Goal: Communication & Community: Answer question/provide support

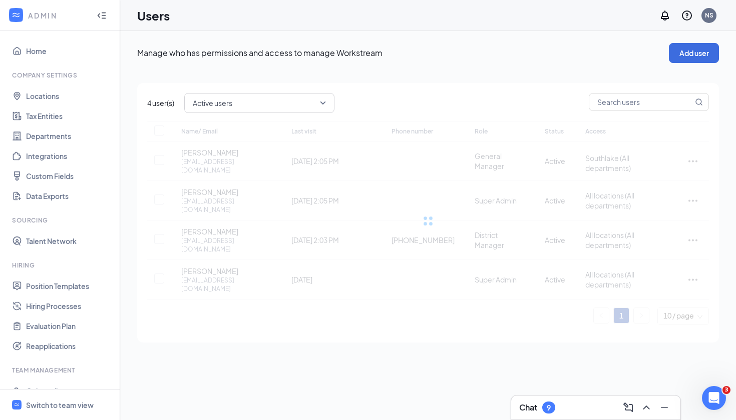
checkbox input "false"
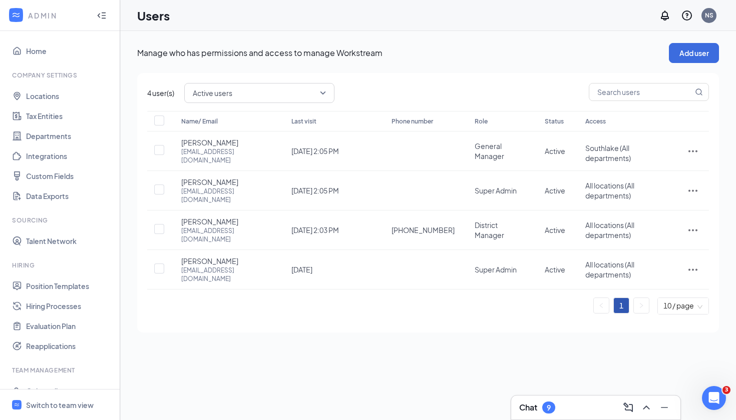
click at [60, 41] on ul "Home Company Settings Locations Tax Entities Departments Integrations Custom Fi…" at bounding box center [60, 250] width 120 height 439
click at [56, 54] on link "Home" at bounding box center [69, 51] width 86 height 20
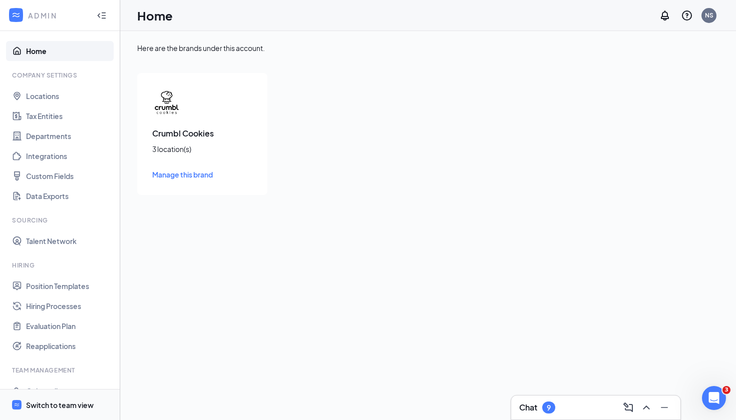
click at [48, 409] on div "Switch to team view" at bounding box center [60, 405] width 68 height 10
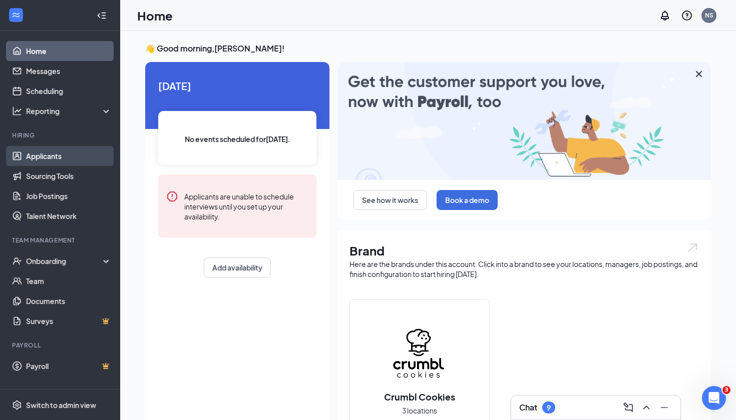
click at [39, 162] on link "Applicants" at bounding box center [69, 156] width 86 height 20
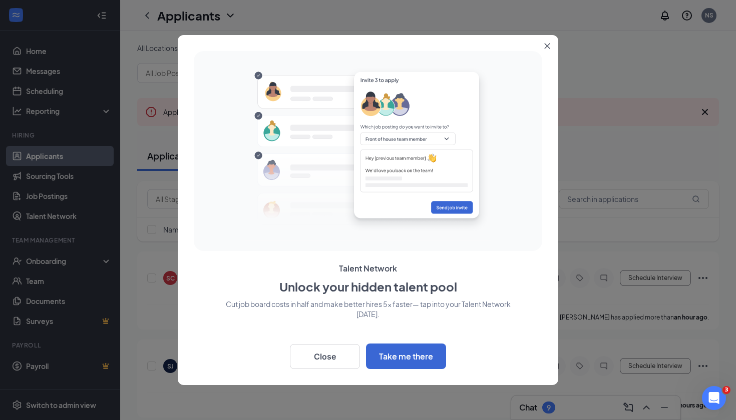
click at [553, 44] on button "Close" at bounding box center [549, 44] width 18 height 18
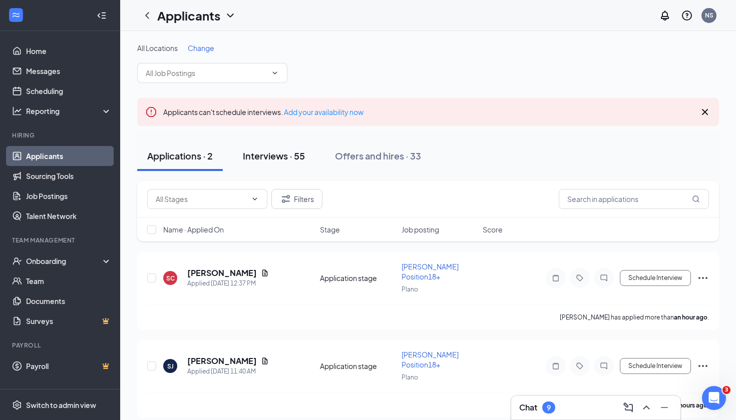
click at [285, 160] on div "Interviews · 55" at bounding box center [274, 156] width 62 height 13
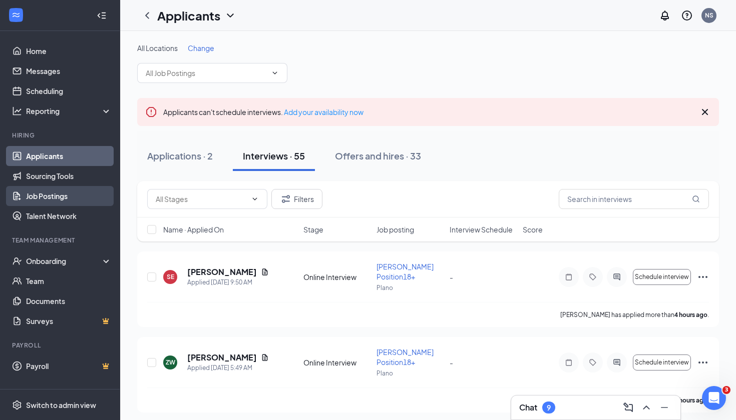
click at [98, 190] on link "Job Postings" at bounding box center [69, 196] width 86 height 20
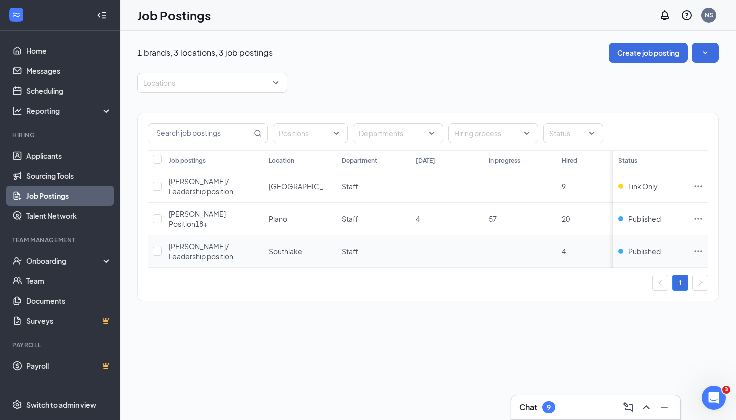
click at [445, 236] on td at bounding box center [446, 252] width 73 height 33
click at [614, 413] on div "Chat 9" at bounding box center [595, 408] width 153 height 16
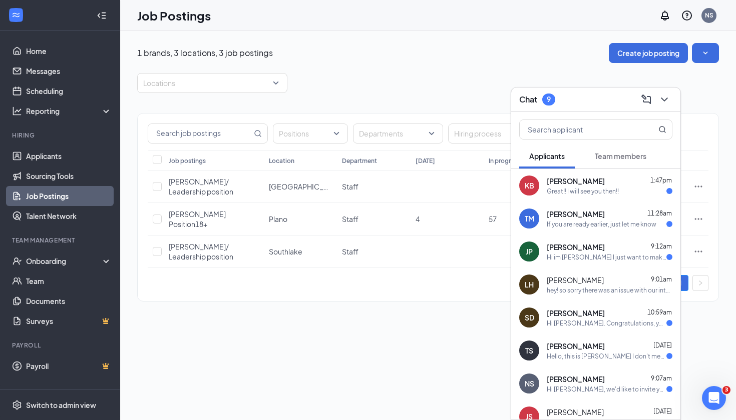
click at [668, 104] on icon "ChevronDown" at bounding box center [664, 100] width 12 height 12
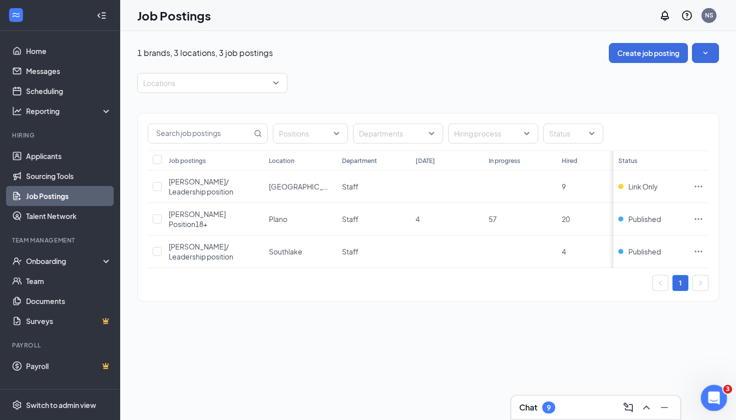
click at [716, 403] on div "Open Intercom Messenger" at bounding box center [712, 396] width 33 height 33
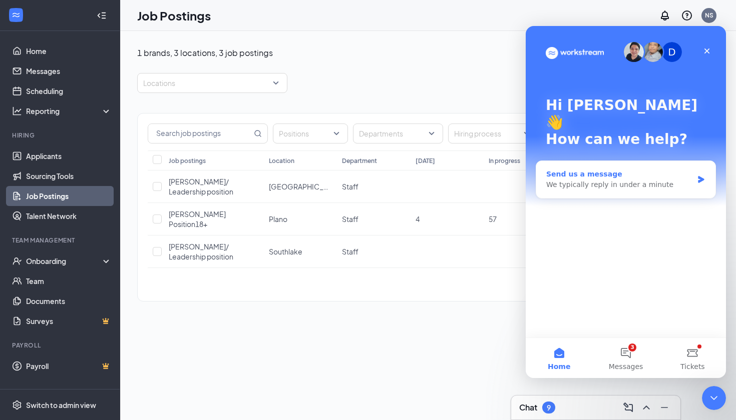
click at [631, 169] on div "Send us a message" at bounding box center [619, 174] width 147 height 11
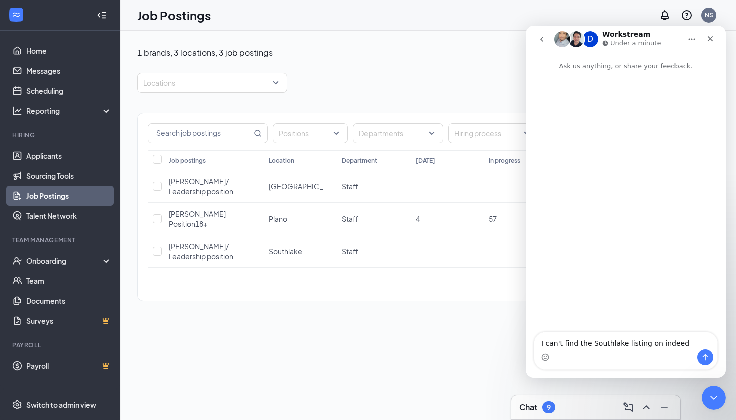
type textarea "I can't find the Southlake listing on indeed."
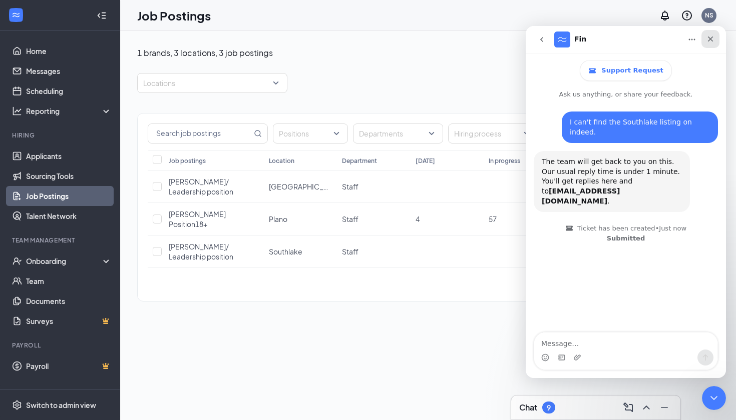
click at [711, 37] on icon "Close" at bounding box center [710, 39] width 8 height 8
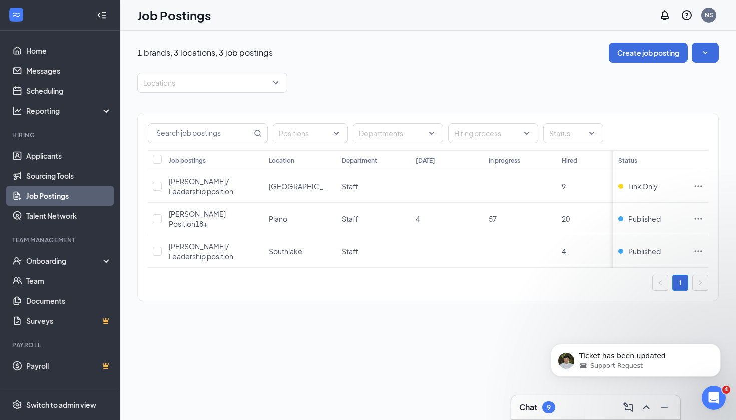
click at [608, 409] on div "Chat 9" at bounding box center [595, 408] width 153 height 16
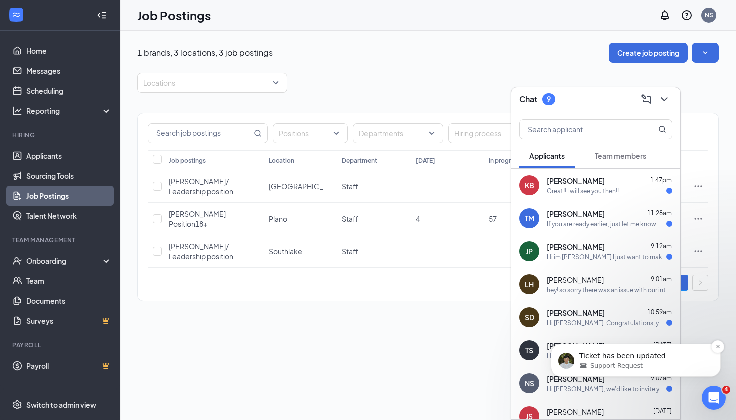
click at [617, 351] on div "Ticket has been updated Support Request" at bounding box center [636, 360] width 170 height 33
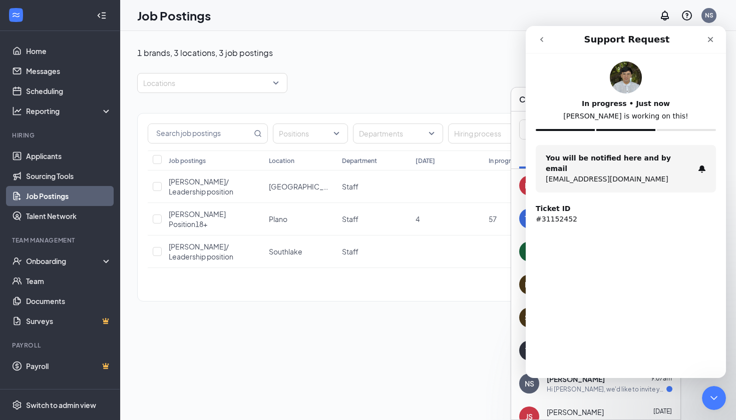
click at [616, 268] on div "In progress • Just now [PERSON_NAME] is working on this! You will be notified h…" at bounding box center [625, 190] width 200 height 273
click at [470, 275] on div "1" at bounding box center [428, 283] width 561 height 16
click at [552, 35] on div "Intercom messenger" at bounding box center [556, 39] width 49 height 19
click at [544, 36] on icon "go back" at bounding box center [542, 40] width 8 height 8
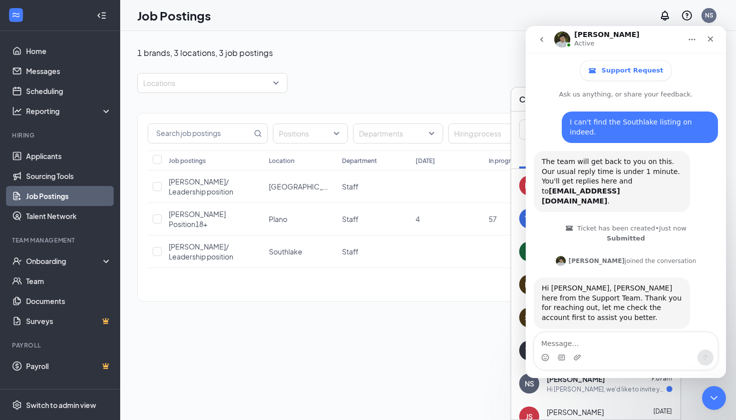
scroll to position [10, 0]
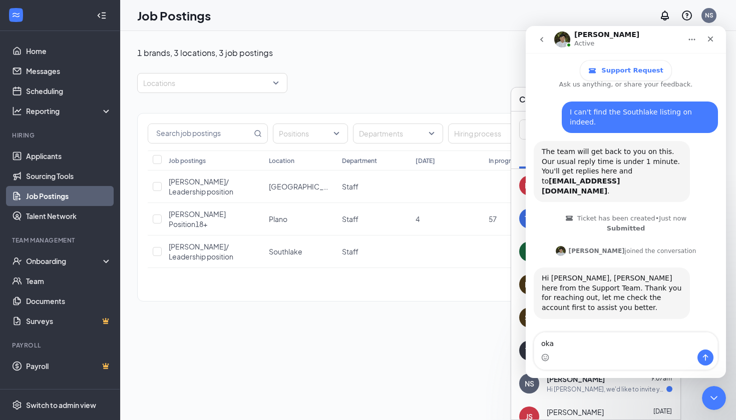
type textarea "okay"
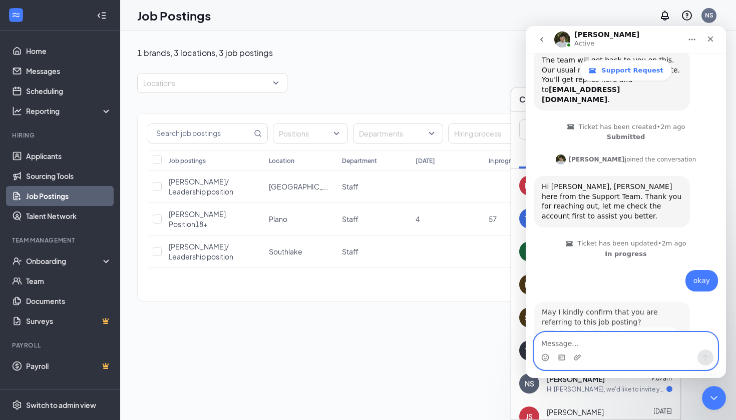
scroll to position [111, 0]
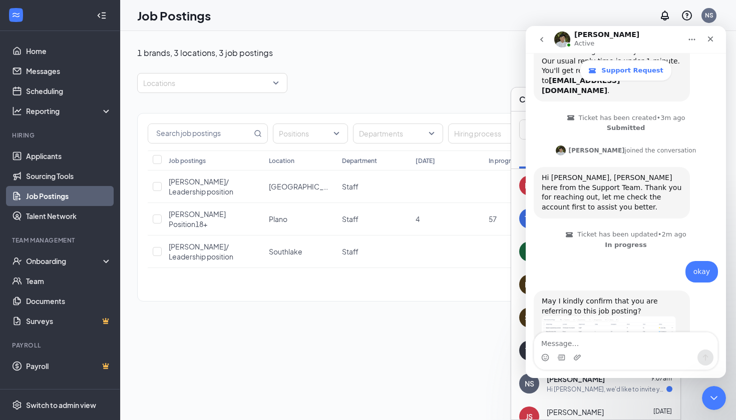
click at [580, 316] on img "James says…" at bounding box center [609, 327] width 134 height 22
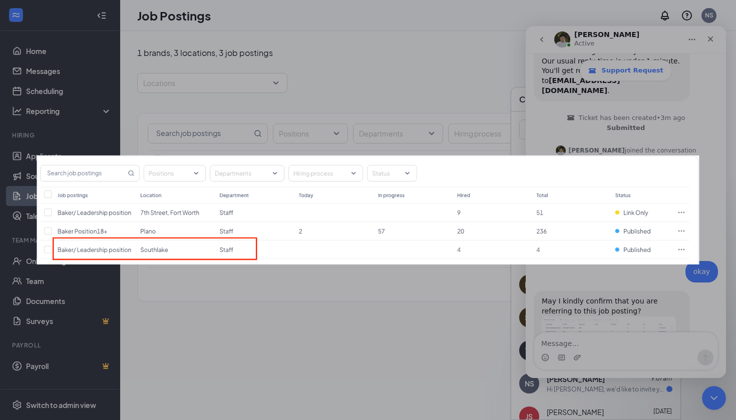
scroll to position [0, 0]
click at [553, 325] on div "Intercom messenger" at bounding box center [368, 210] width 736 height 420
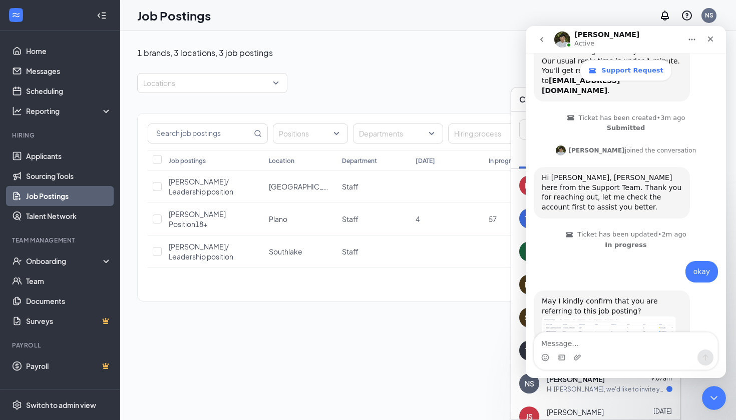
click at [583, 316] on img "James says…" at bounding box center [609, 327] width 134 height 22
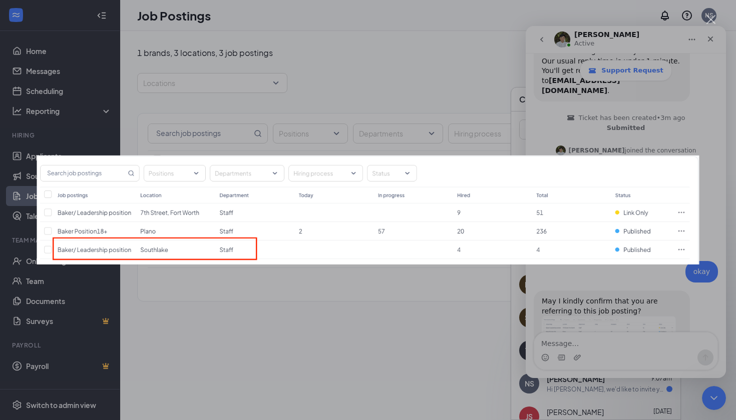
click at [569, 170] on img "Close" at bounding box center [368, 210] width 662 height 109
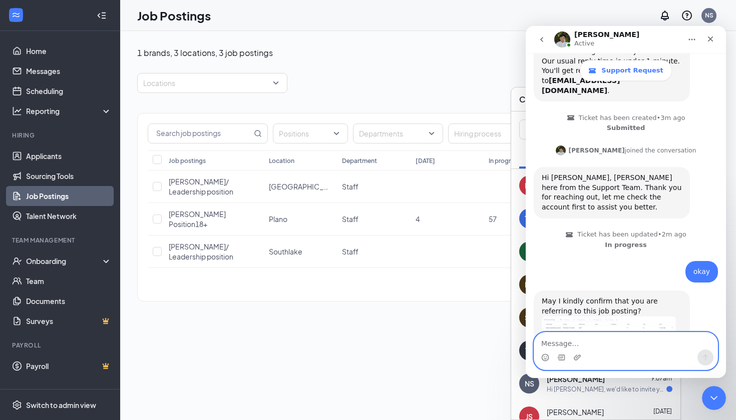
click at [582, 349] on textarea "Message…" at bounding box center [625, 341] width 183 height 17
type textarea "yes"
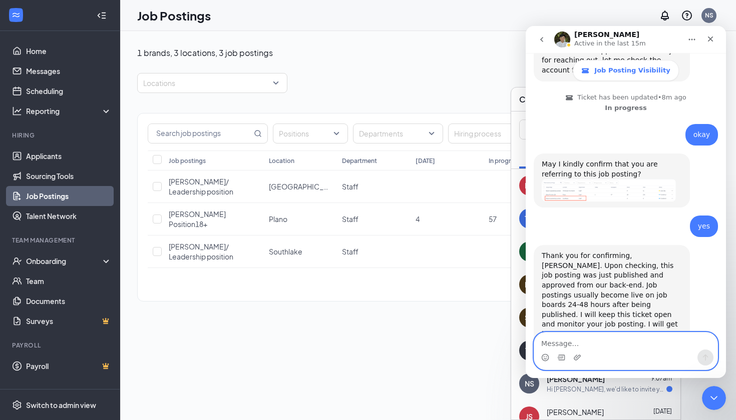
scroll to position [265, 0]
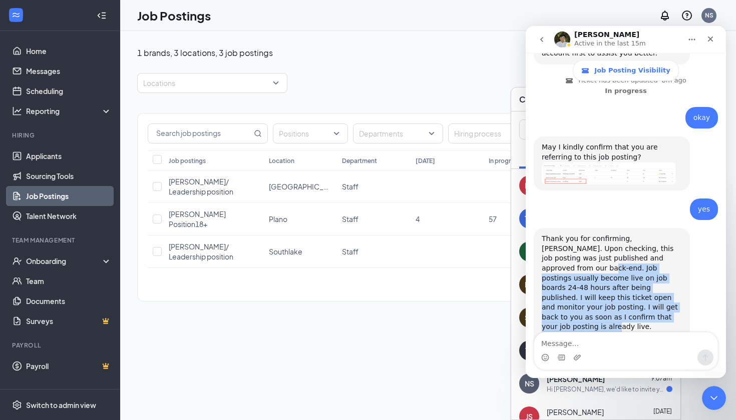
drag, startPoint x: 562, startPoint y: 236, endPoint x: 621, endPoint y: 285, distance: 76.4
click at [621, 285] on div "Thank you for confirming, [PERSON_NAME]. Upon checking, this job posting was ju…" at bounding box center [612, 293] width 140 height 118
copy div "ob postings usually become live on job boards 24-48 hours after being published…"
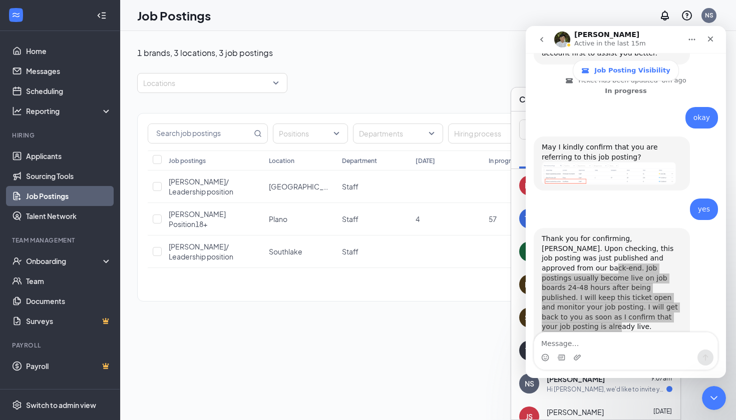
click at [464, 320] on div "1 brands, 3 locations, 3 job postings Create job posting Locations Positions De…" at bounding box center [428, 225] width 616 height 389
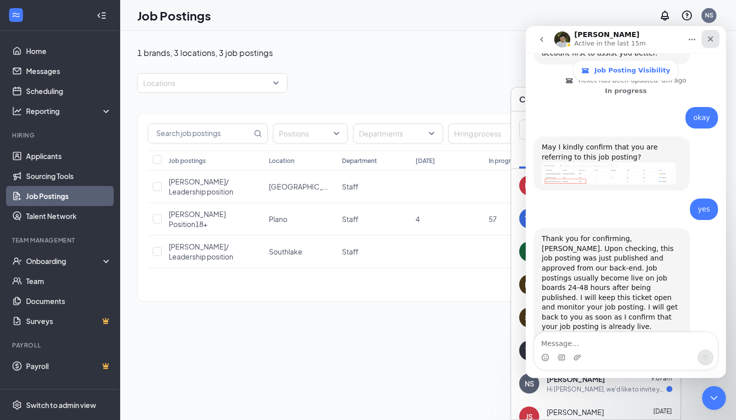
click at [709, 34] on div "Close" at bounding box center [710, 39] width 18 height 18
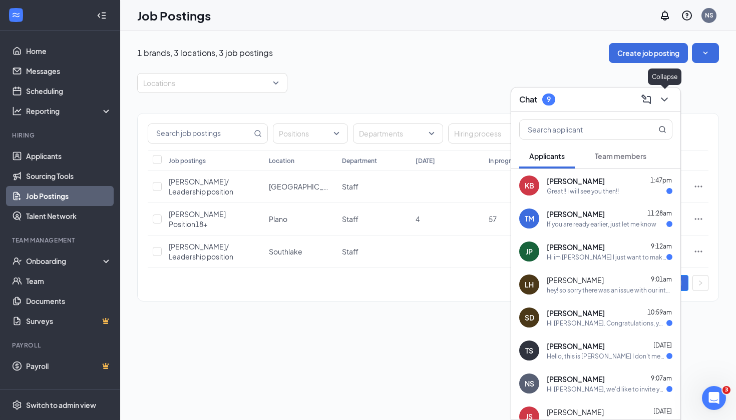
click at [665, 99] on icon "ChevronDown" at bounding box center [664, 100] width 12 height 12
